Goal: Entertainment & Leisure: Consume media (video, audio)

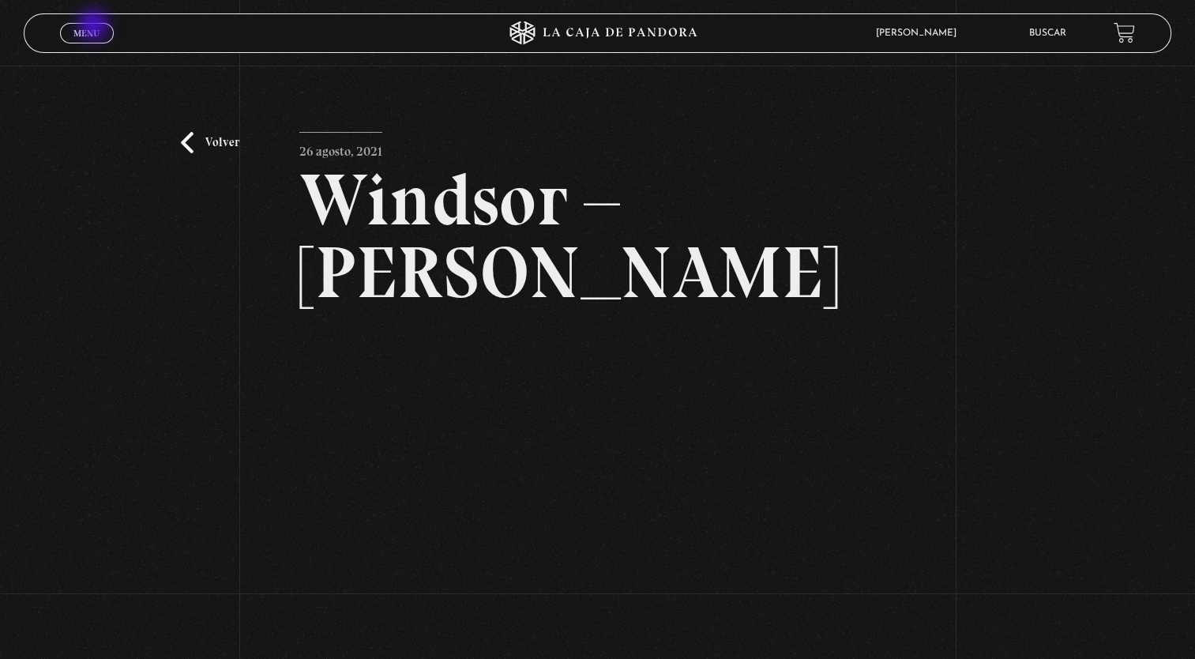
click at [95, 28] on span "Menu" at bounding box center [86, 32] width 26 height 9
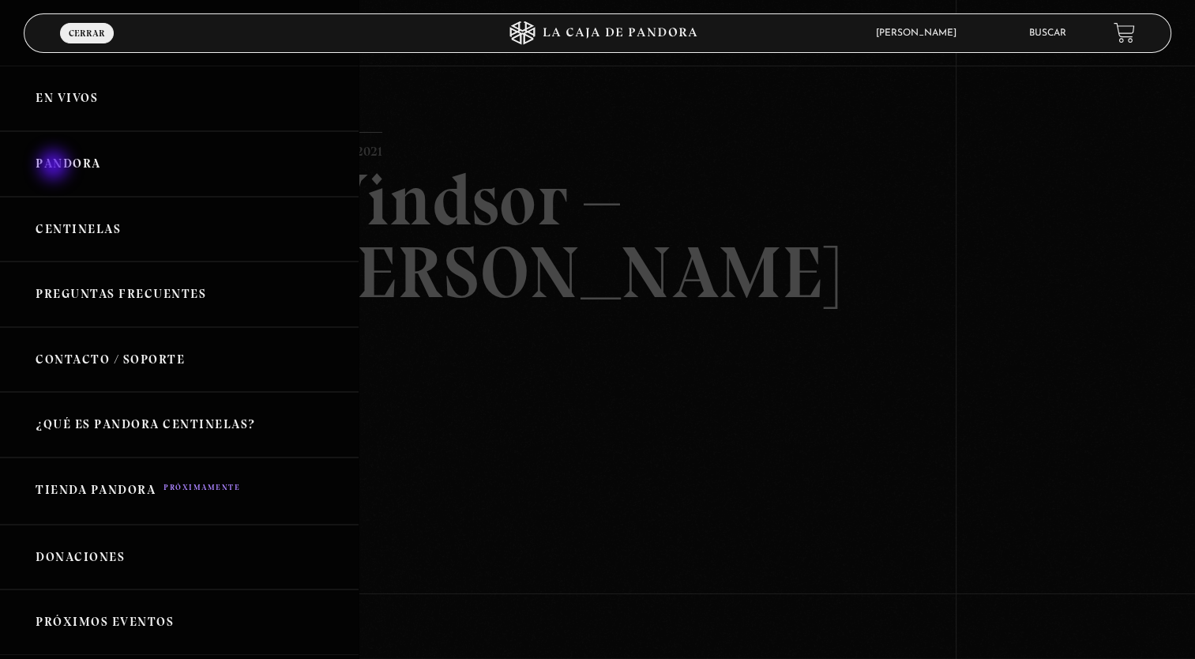
click at [55, 167] on link "Pandora" at bounding box center [179, 164] width 359 height 66
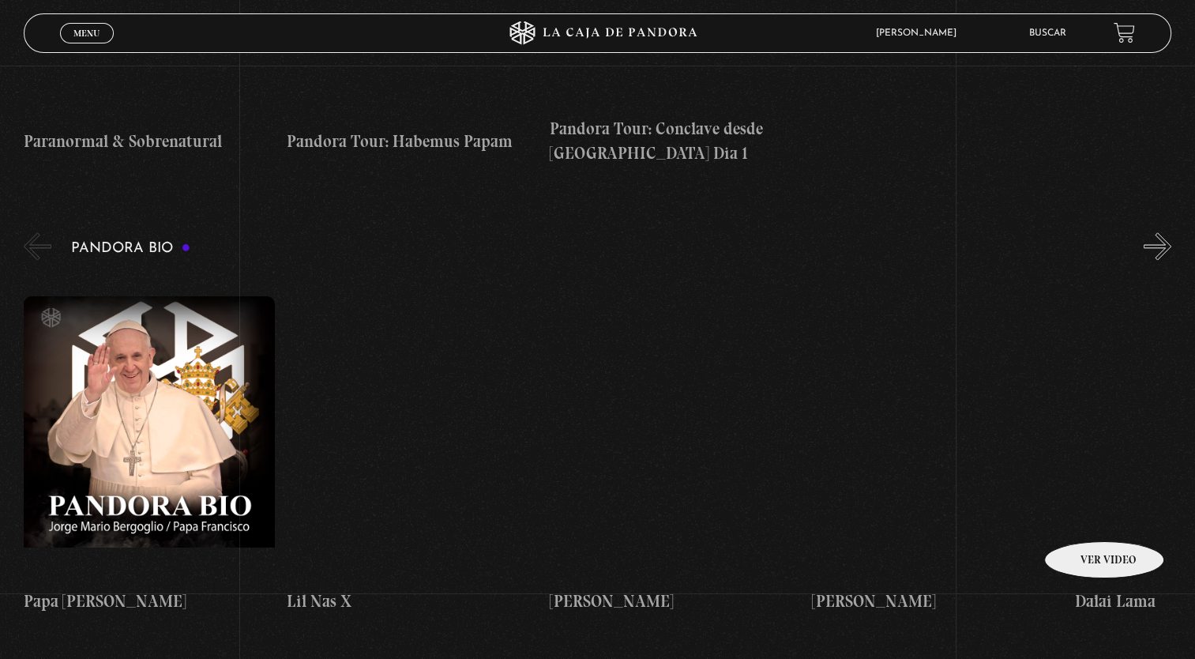
scroll to position [2357, 0]
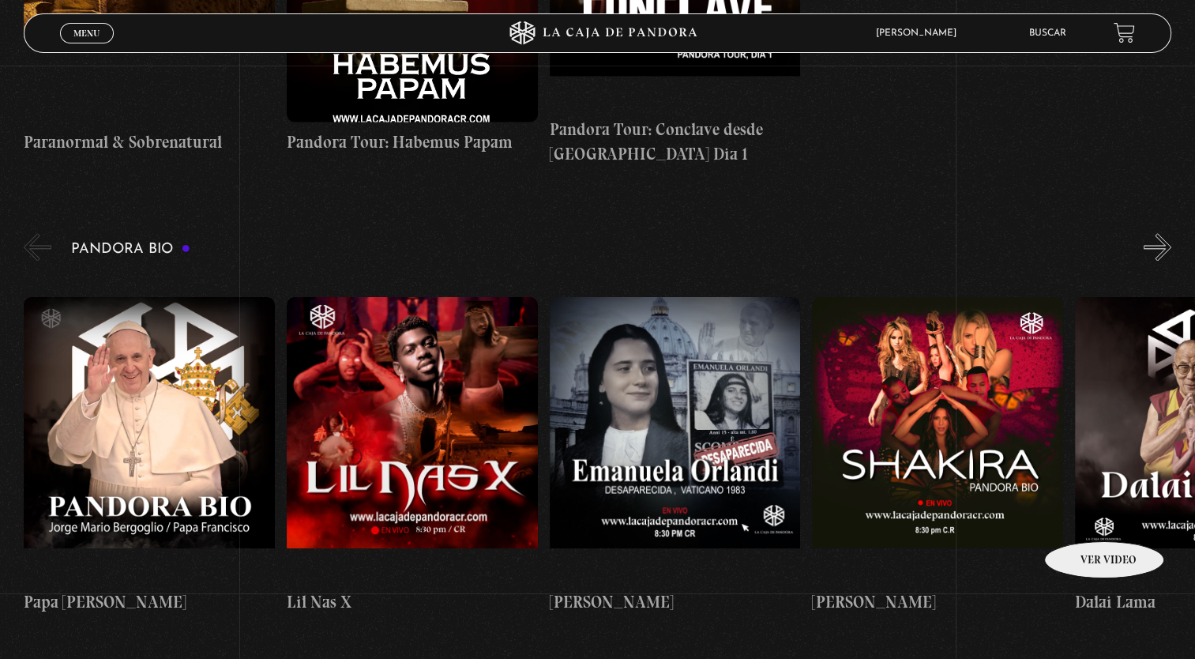
click at [145, 297] on figure at bounding box center [149, 439] width 251 height 284
